Goal: Find specific page/section: Find specific page/section

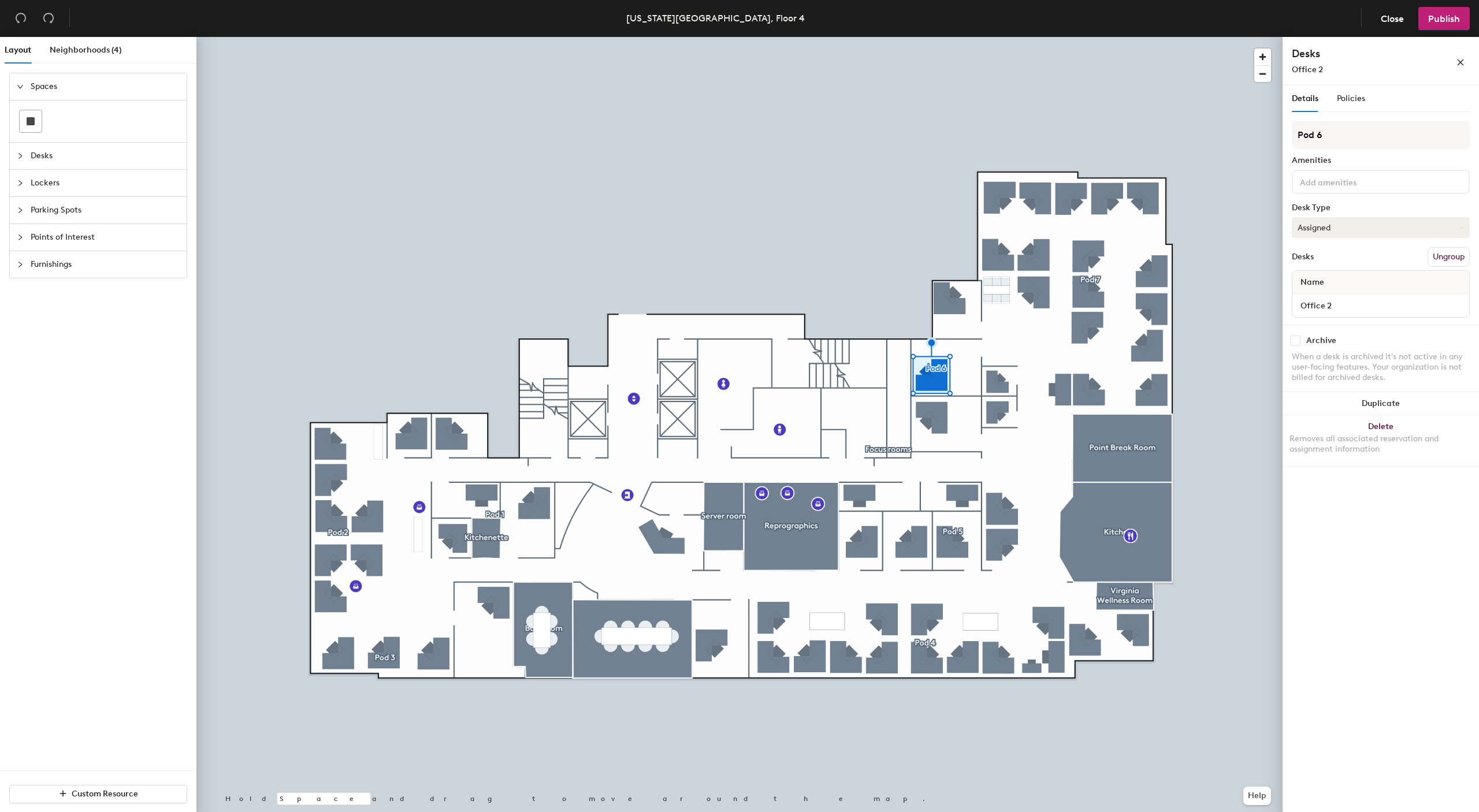
click at [1371, 224] on button "Assigned" at bounding box center [1381, 227] width 178 height 21
click at [1365, 67] on div "Office 2" at bounding box center [1356, 70] width 127 height 12
click at [1353, 95] on span "Policies" at bounding box center [1351, 99] width 28 height 10
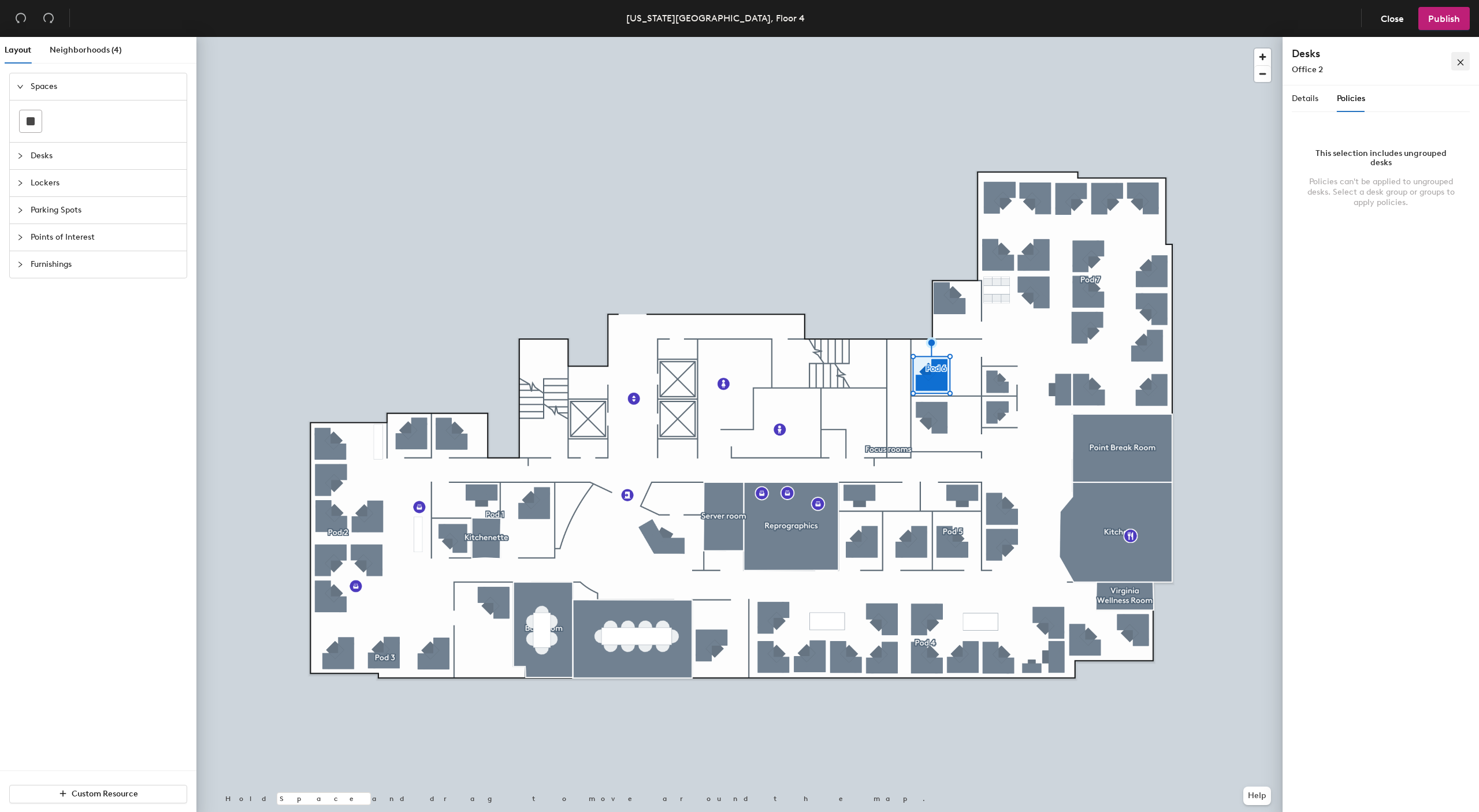
click at [1457, 63] on icon "close" at bounding box center [1460, 62] width 8 height 8
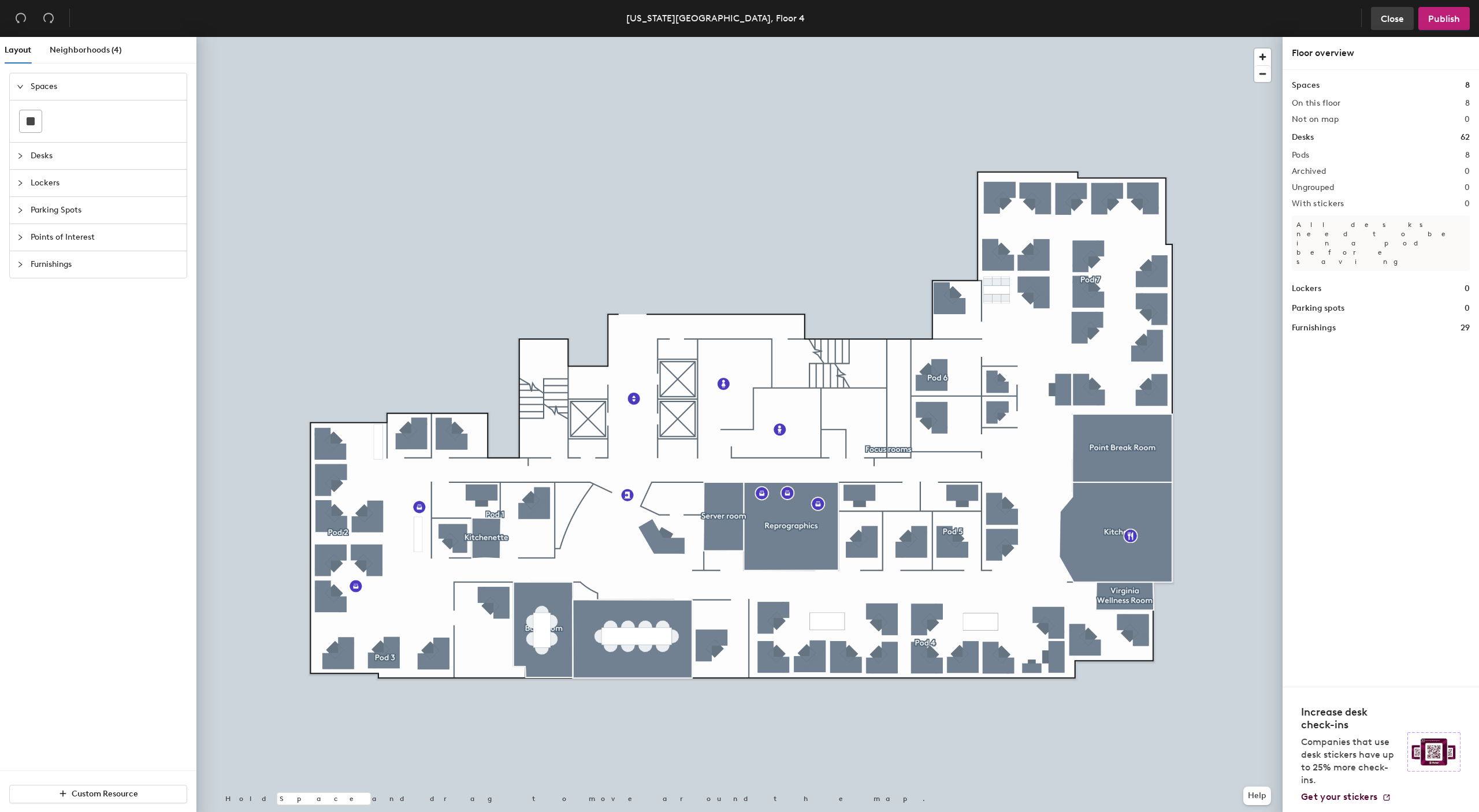
click at [1394, 19] on span "Close" at bounding box center [1392, 19] width 23 height 11
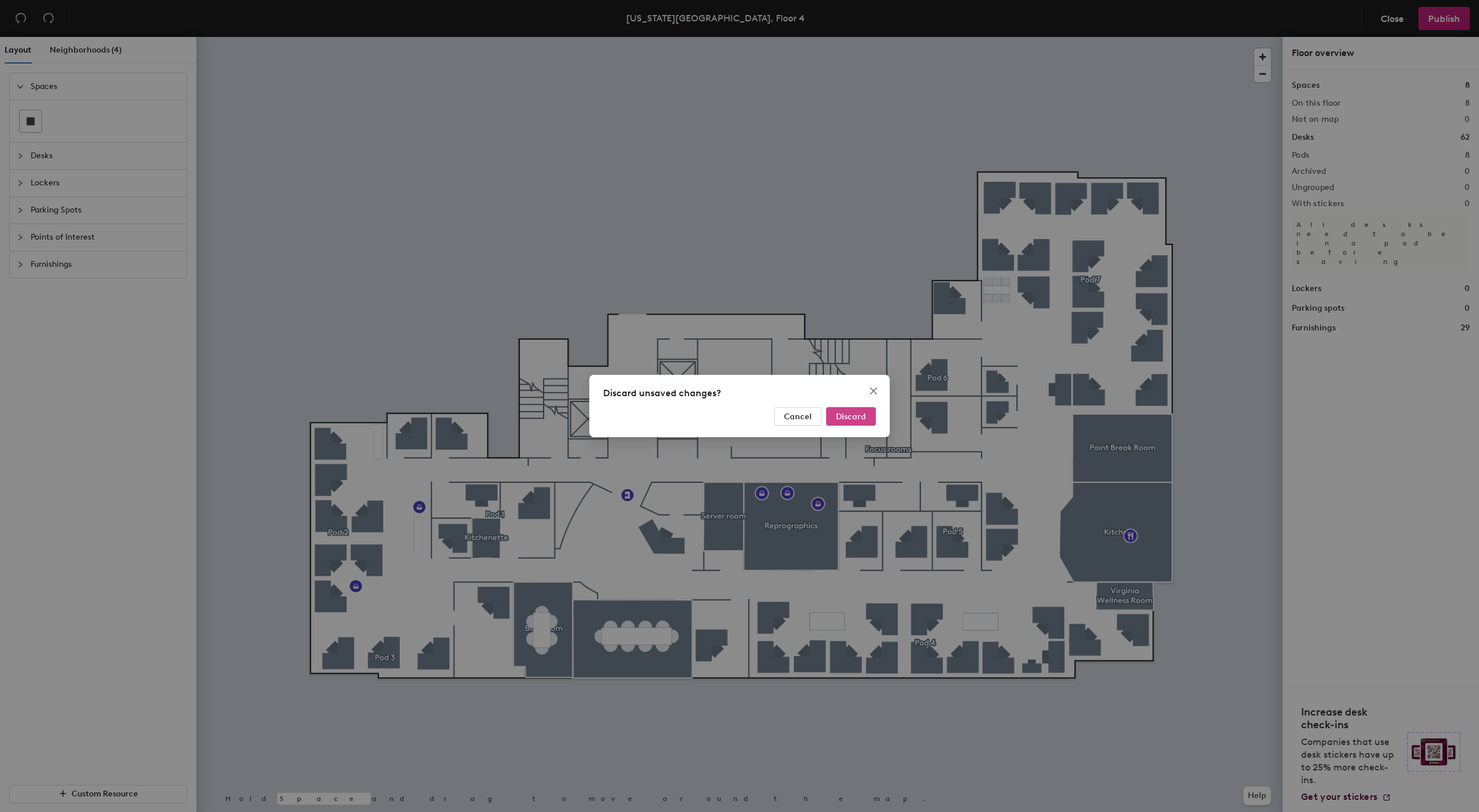
click at [851, 414] on span "Discard" at bounding box center [851, 417] width 30 height 10
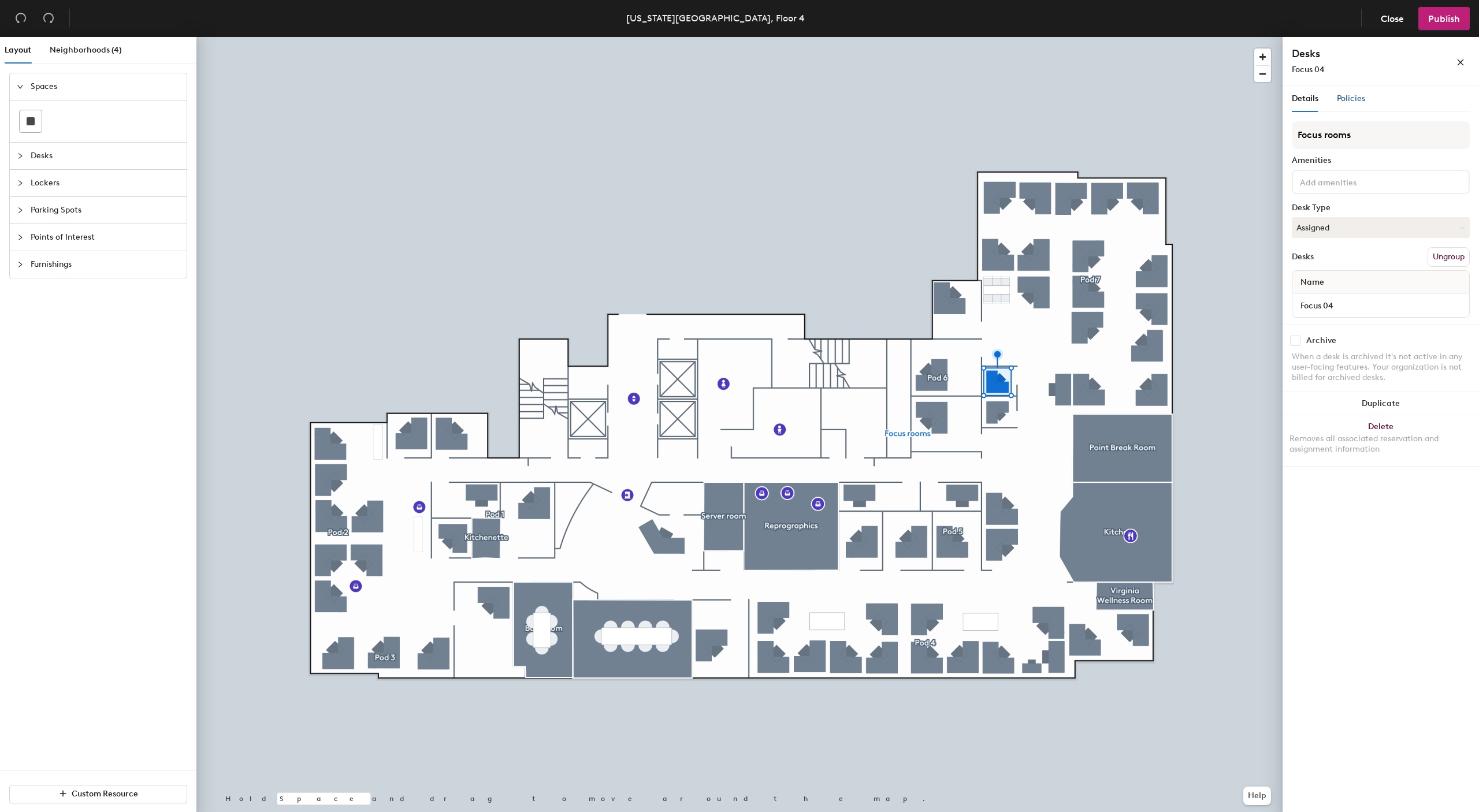
click at [1341, 97] on span "Policies" at bounding box center [1351, 99] width 28 height 10
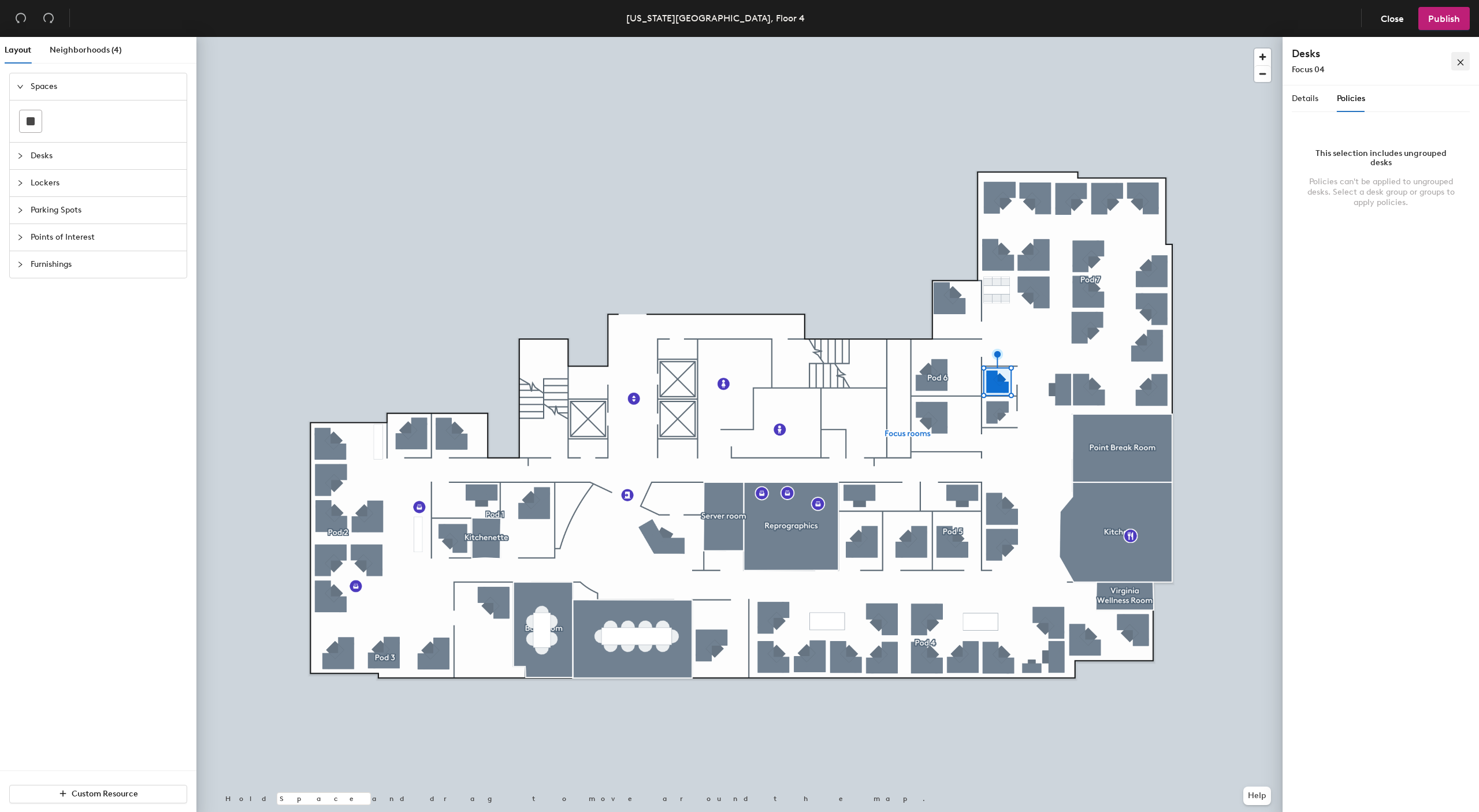
click at [1464, 61] on icon "close" at bounding box center [1460, 62] width 8 height 8
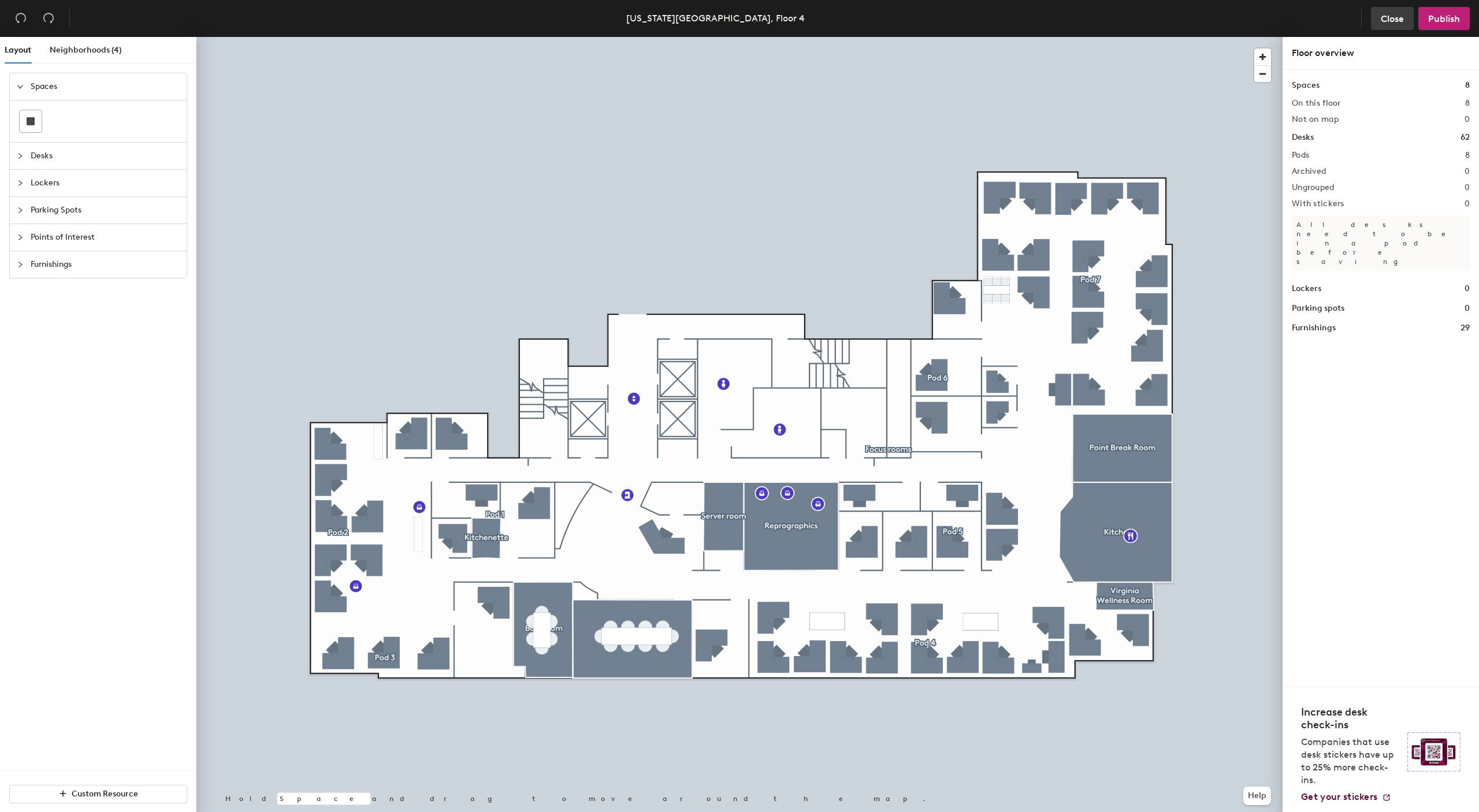
click at [1385, 19] on span "Close" at bounding box center [1392, 19] width 23 height 11
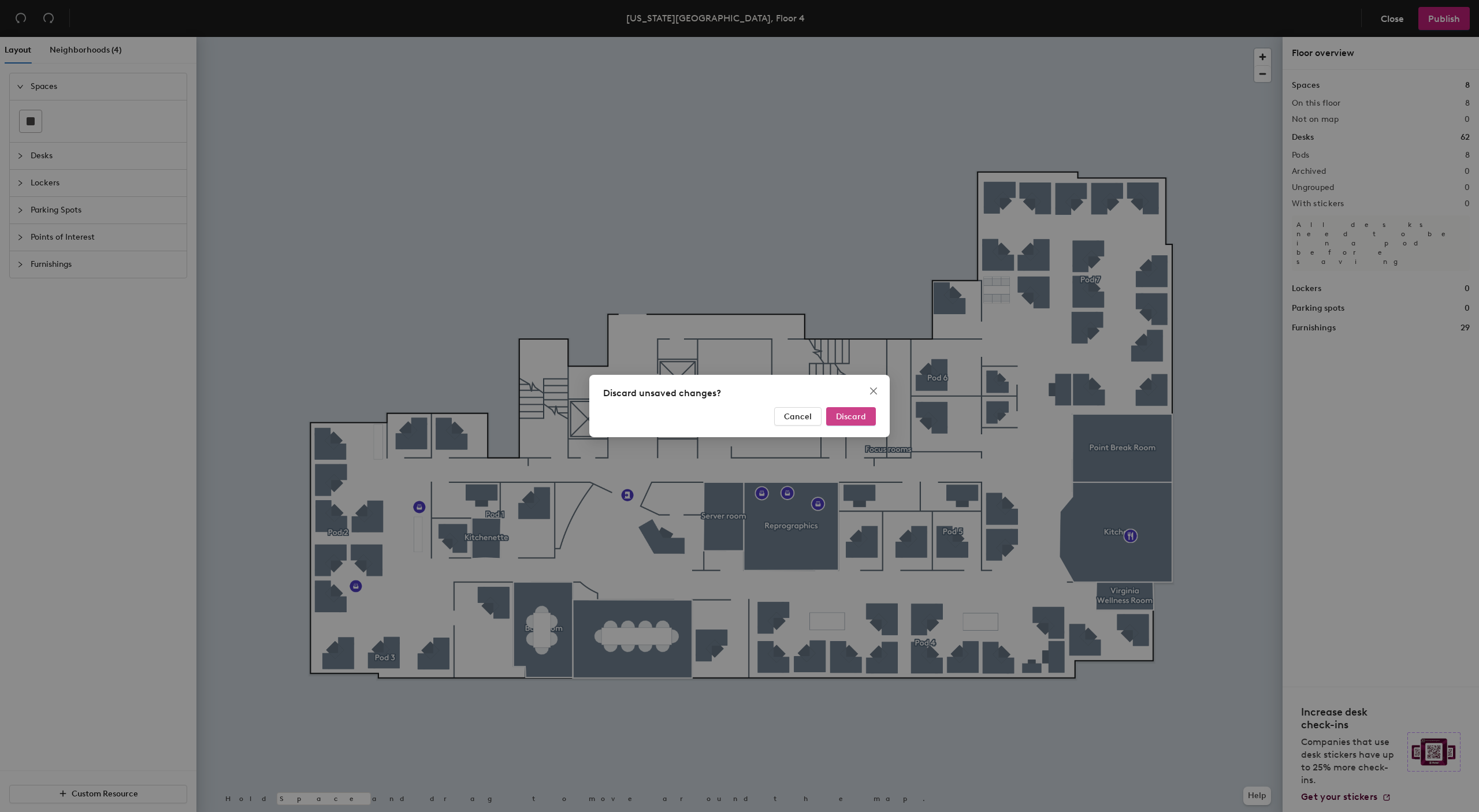
click at [860, 421] on button "Discard" at bounding box center [851, 416] width 50 height 19
